Goal: Navigation & Orientation: Find specific page/section

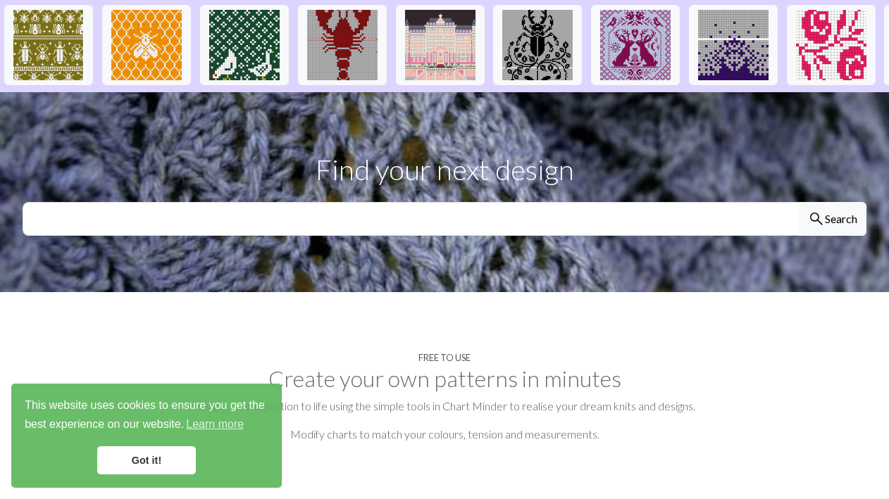
scroll to position [221, 0]
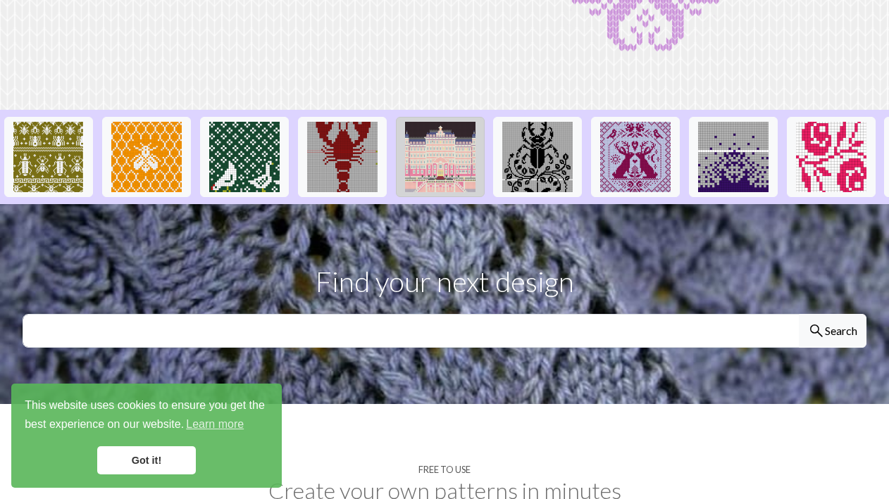
click at [454, 161] on img at bounding box center [440, 157] width 70 height 70
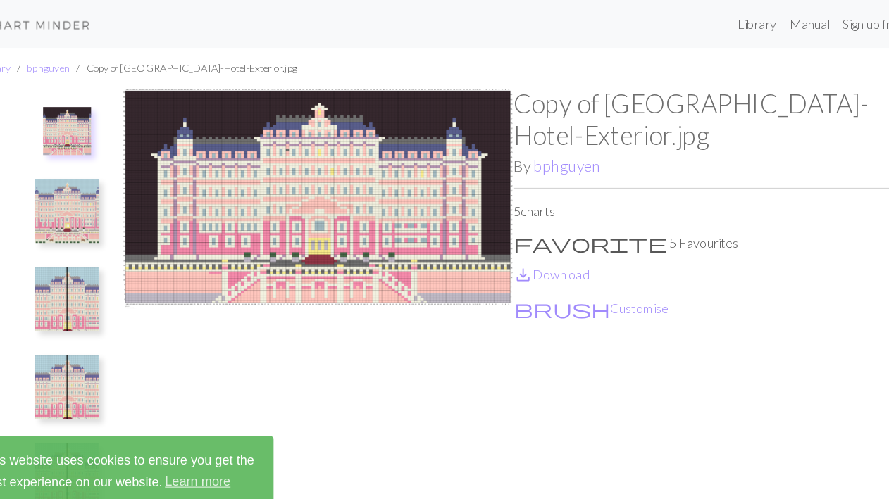
click at [80, 280] on img at bounding box center [100, 263] width 56 height 56
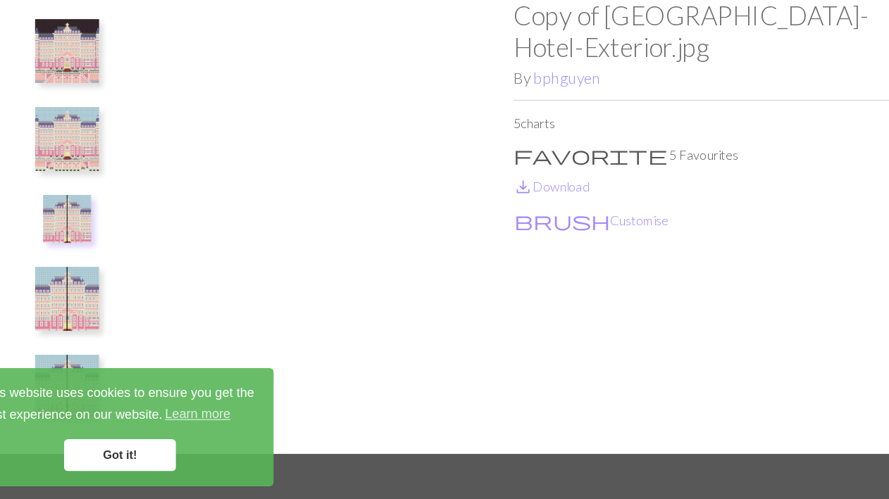
scroll to position [20, 0]
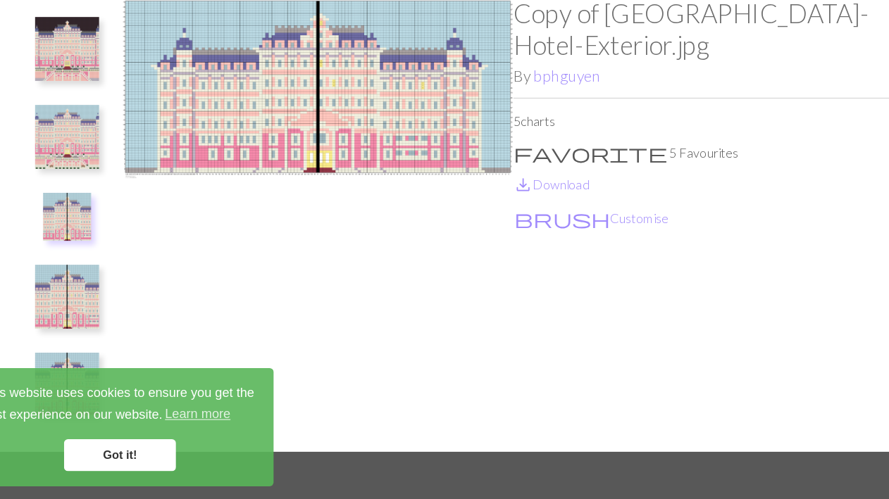
click at [87, 325] on img at bounding box center [100, 321] width 56 height 56
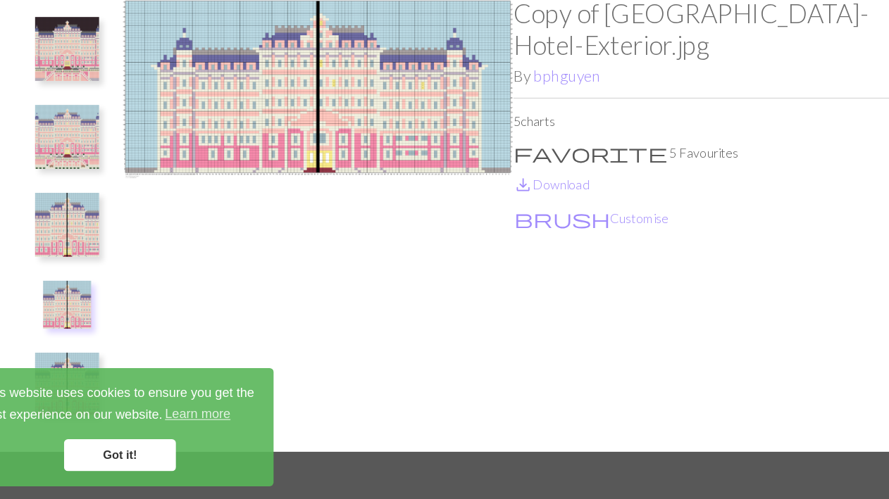
click at [94, 320] on img at bounding box center [100, 328] width 42 height 42
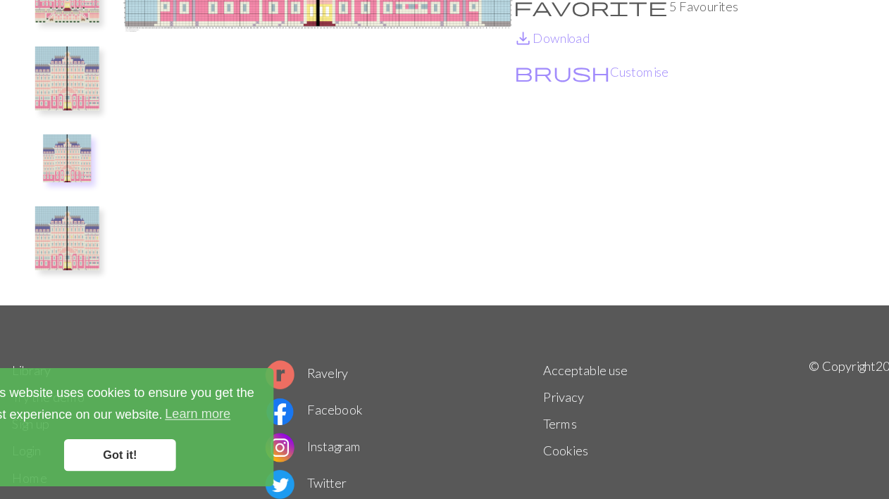
scroll to position [149, 0]
click at [109, 272] on img at bounding box center [100, 269] width 56 height 56
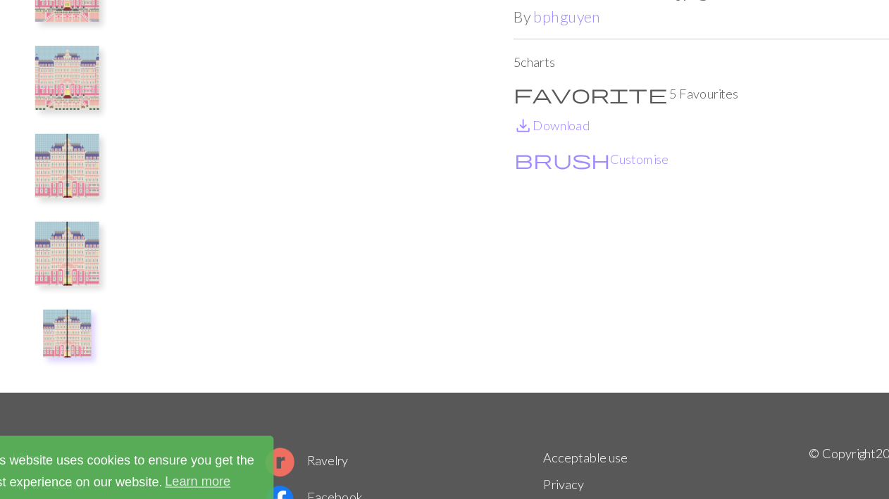
scroll to position [130, 0]
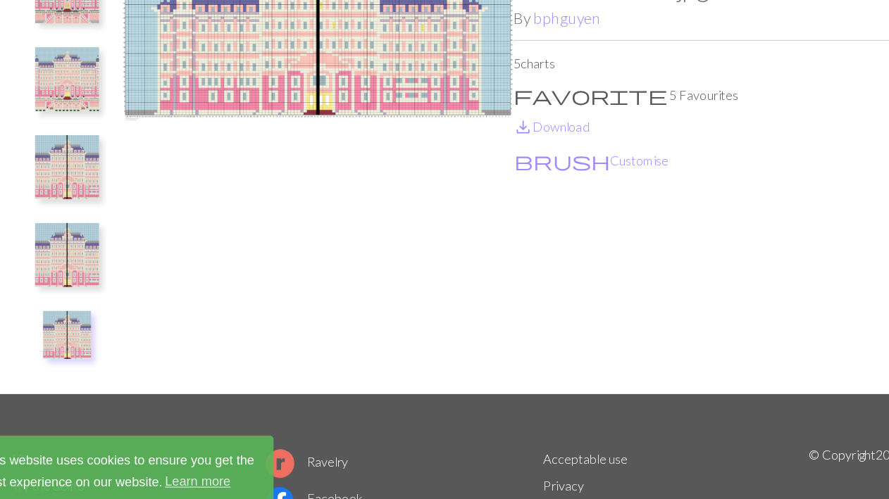
click at [109, 213] on img at bounding box center [100, 224] width 56 height 56
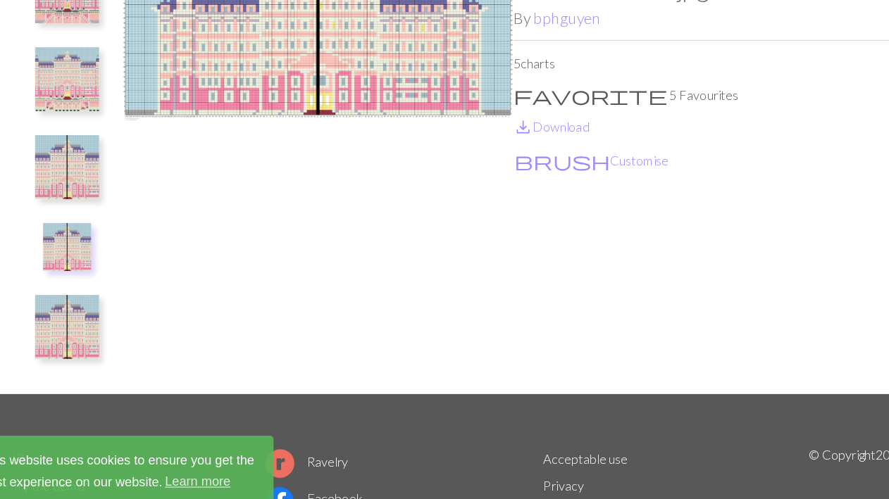
click at [118, 157] on img at bounding box center [100, 147] width 56 height 56
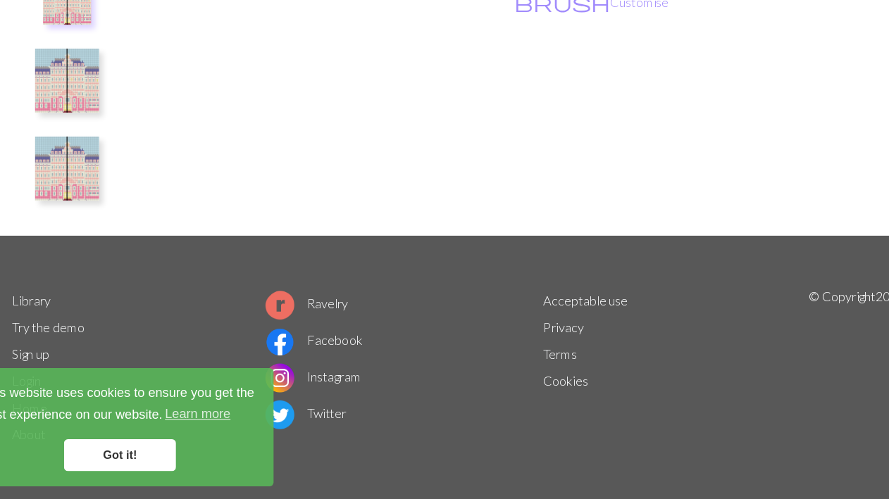
scroll to position [0, 0]
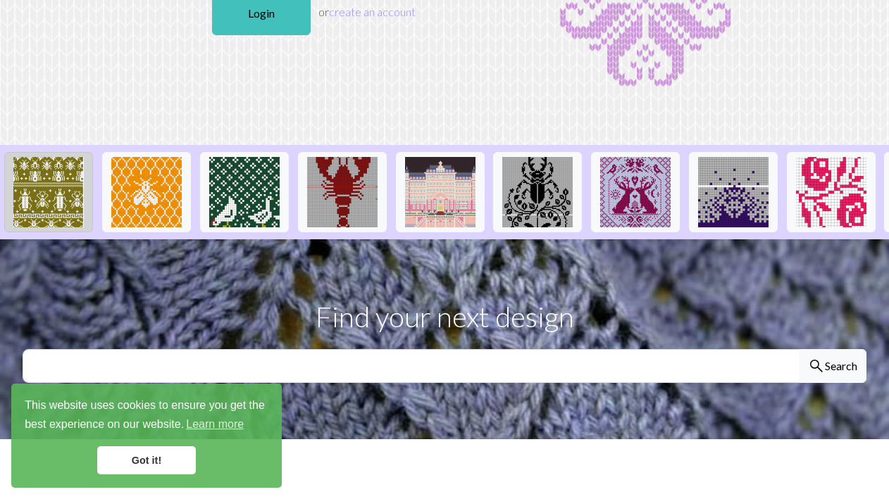
click at [18, 193] on img at bounding box center [48, 192] width 70 height 70
